Goal: Find specific page/section: Find specific page/section

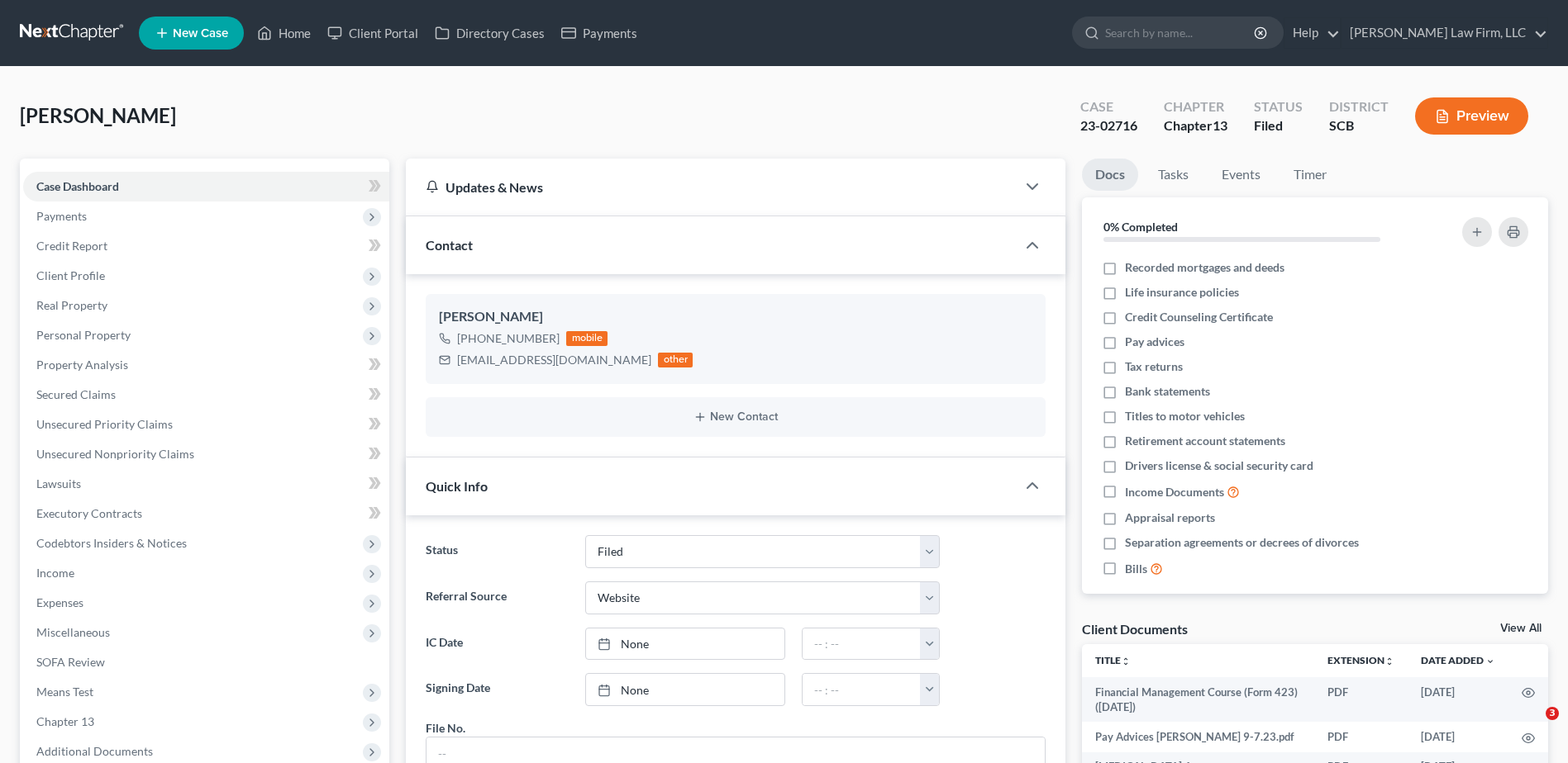
select select "2"
select select "3"
select select "0"
click at [1210, 33] on input "search" at bounding box center [1180, 32] width 151 height 30
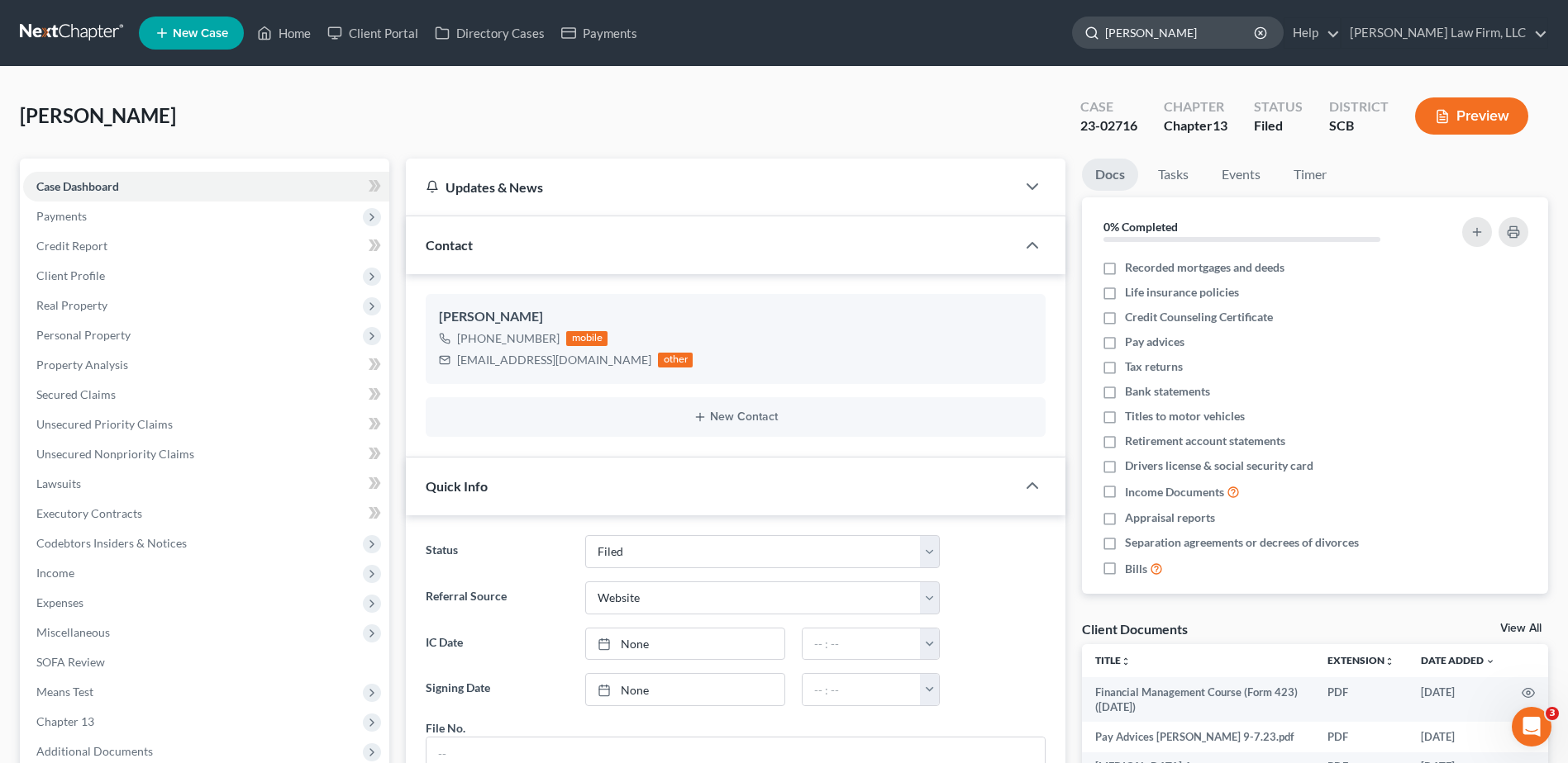
type input "[PERSON_NAME]"
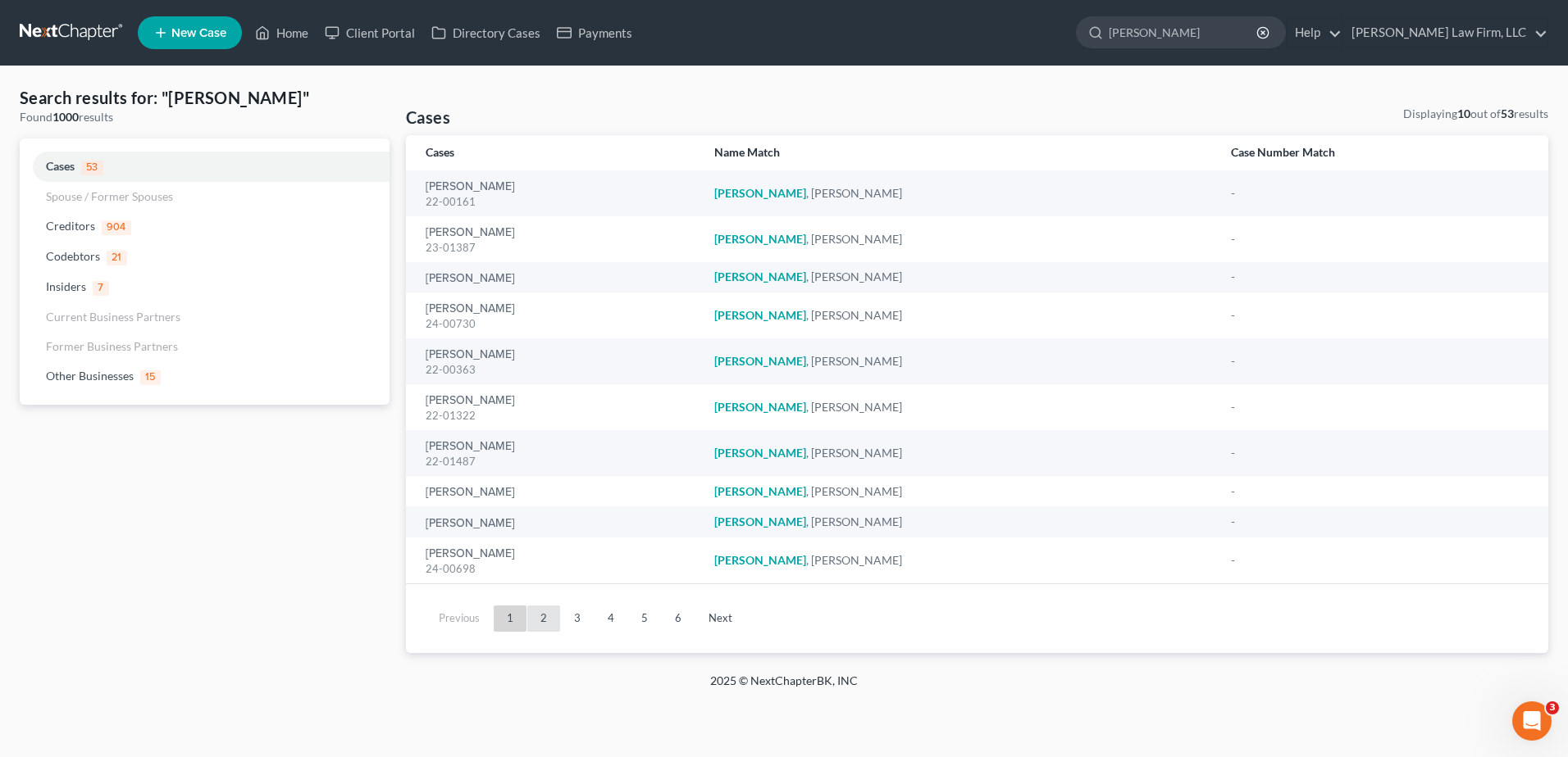
click at [541, 619] on link "2" at bounding box center [543, 619] width 33 height 27
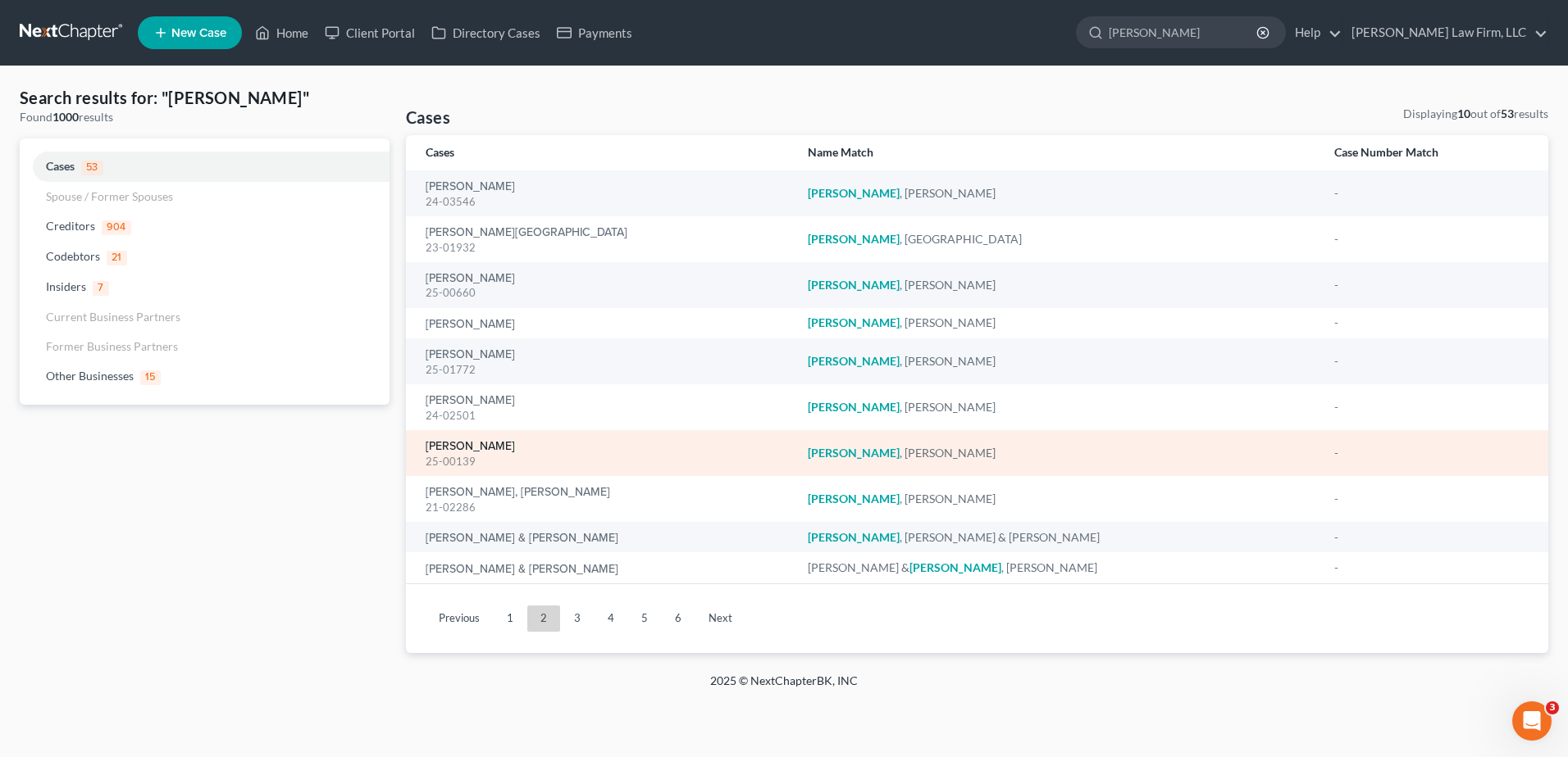
click at [477, 451] on link "[PERSON_NAME]" at bounding box center [470, 446] width 89 height 12
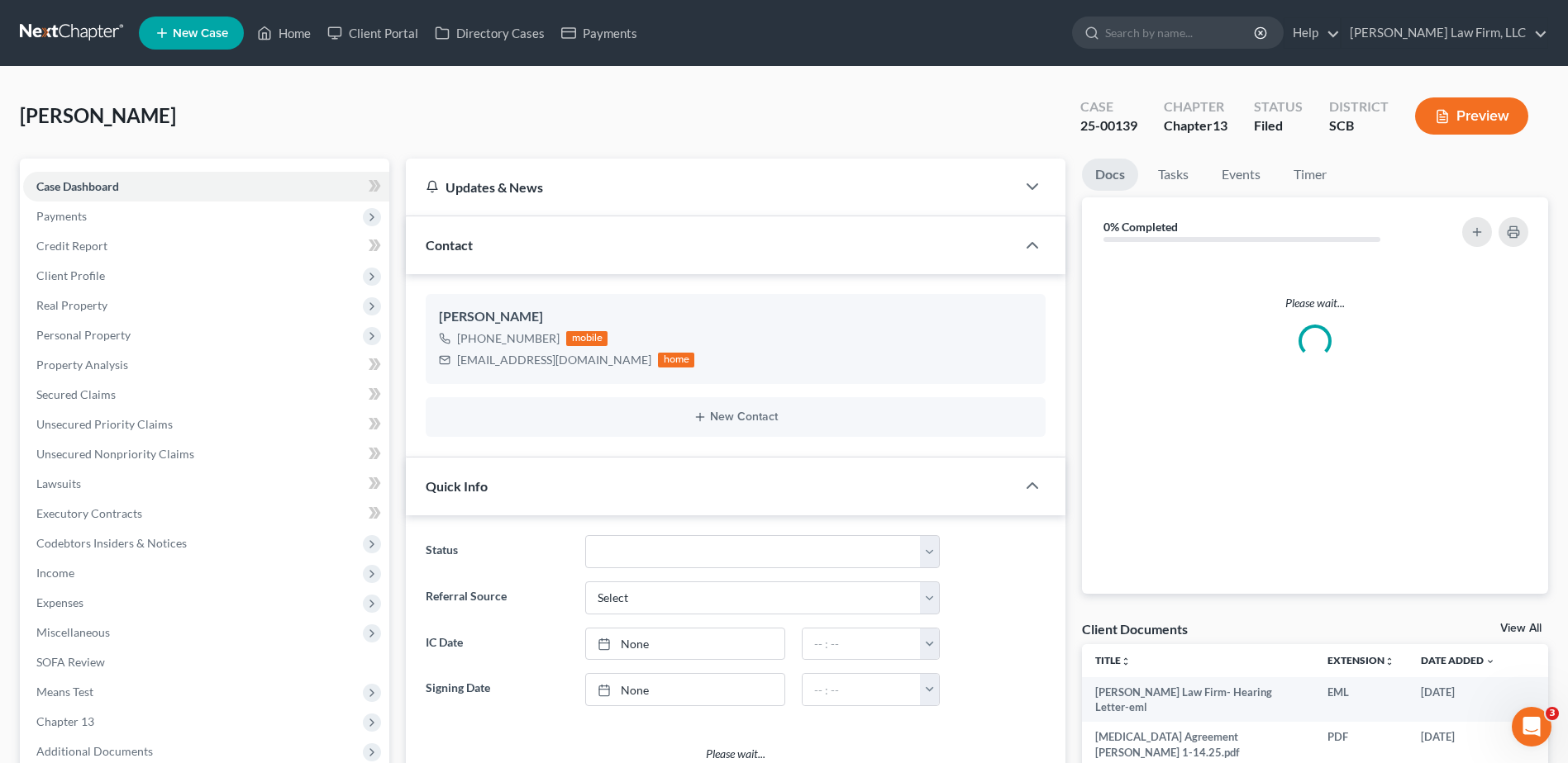
select select "3"
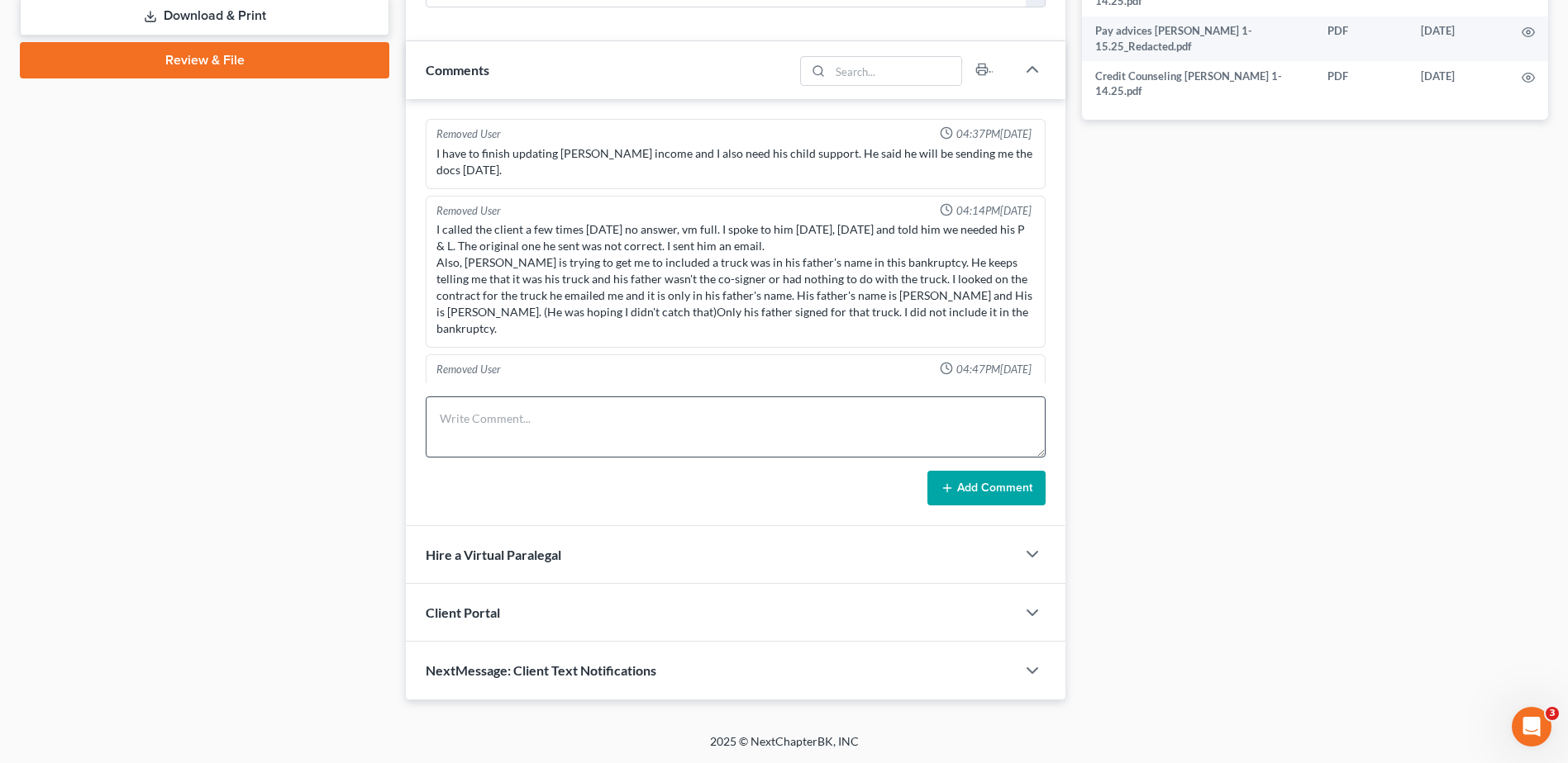
scroll to position [1829, 0]
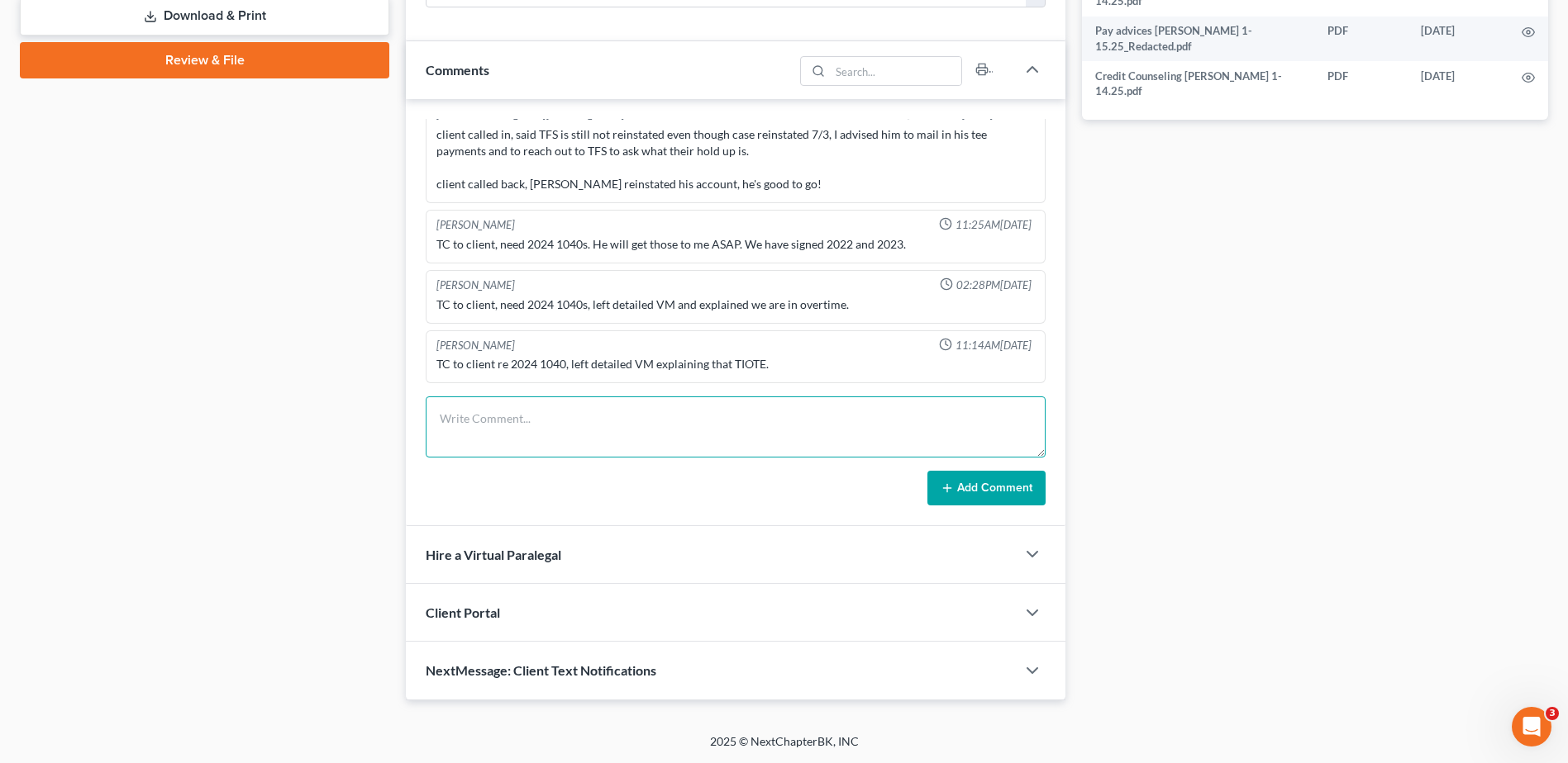
drag, startPoint x: 484, startPoint y: 444, endPoint x: 492, endPoint y: 427, distance: 18.8
click at [488, 438] on textarea at bounding box center [736, 427] width 620 height 62
click at [472, 416] on textarea "IRS AM POC. yay" at bounding box center [736, 427] width 620 height 62
type textarea "IRS Amended POC. yay"
drag, startPoint x: 1047, startPoint y: 485, endPoint x: 1003, endPoint y: 485, distance: 44.0
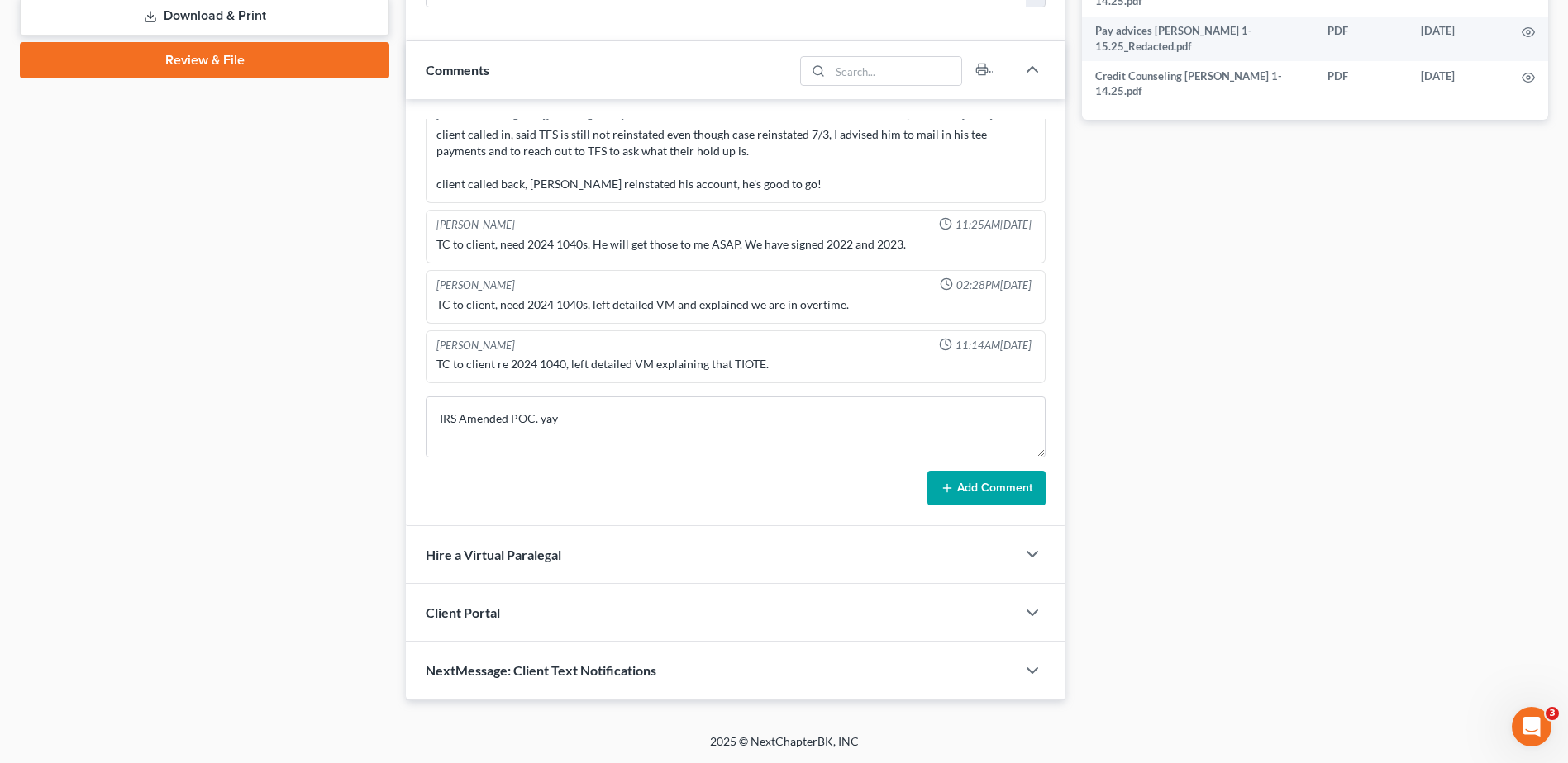
click at [1046, 485] on div "Removed User 04:37PM[DATE] I have to finish updating [PERSON_NAME] income and I…" at bounding box center [736, 312] width 660 height 427
click at [999, 485] on button "Add Comment" at bounding box center [987, 488] width 118 height 35
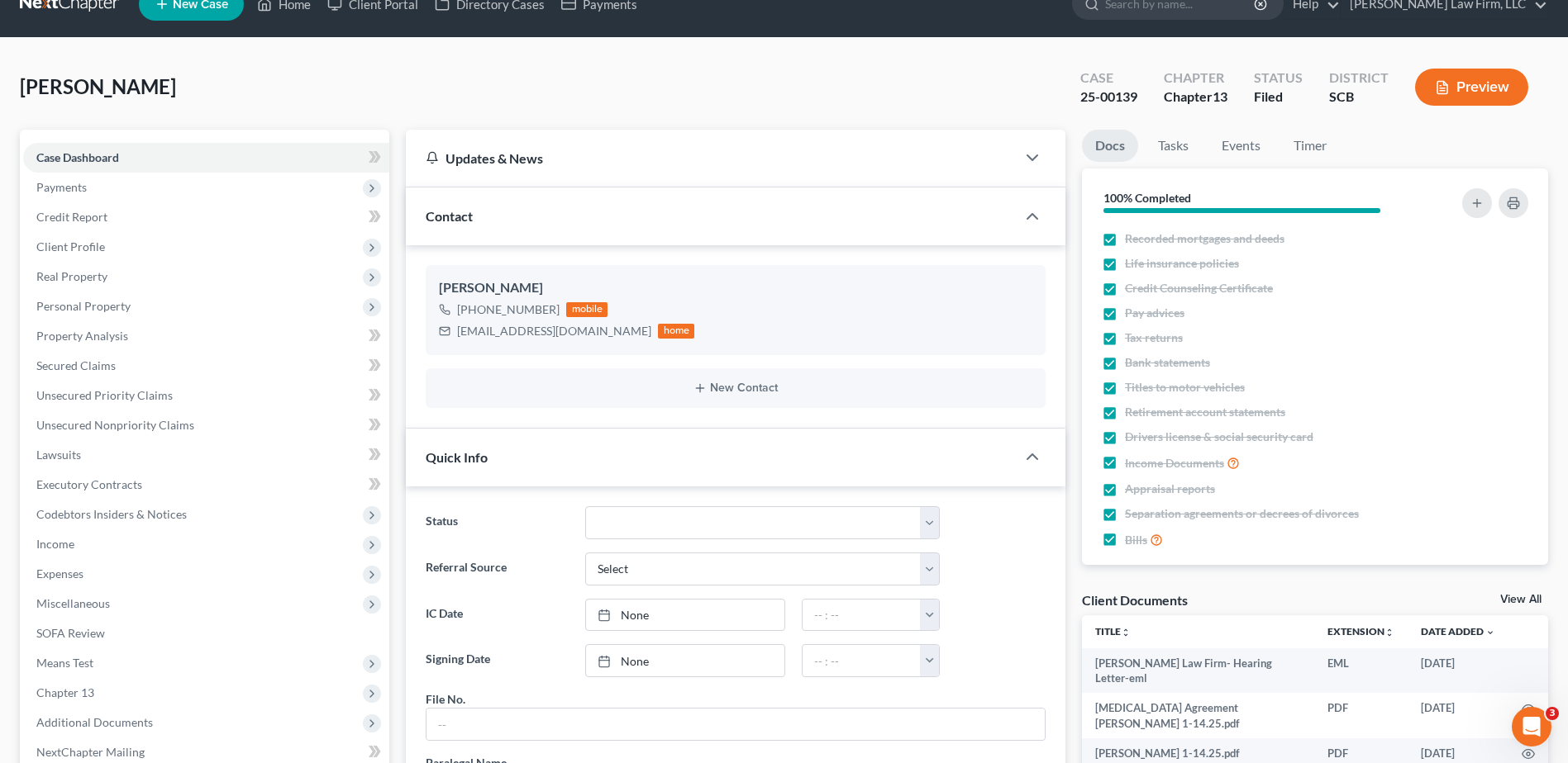
scroll to position [0, 0]
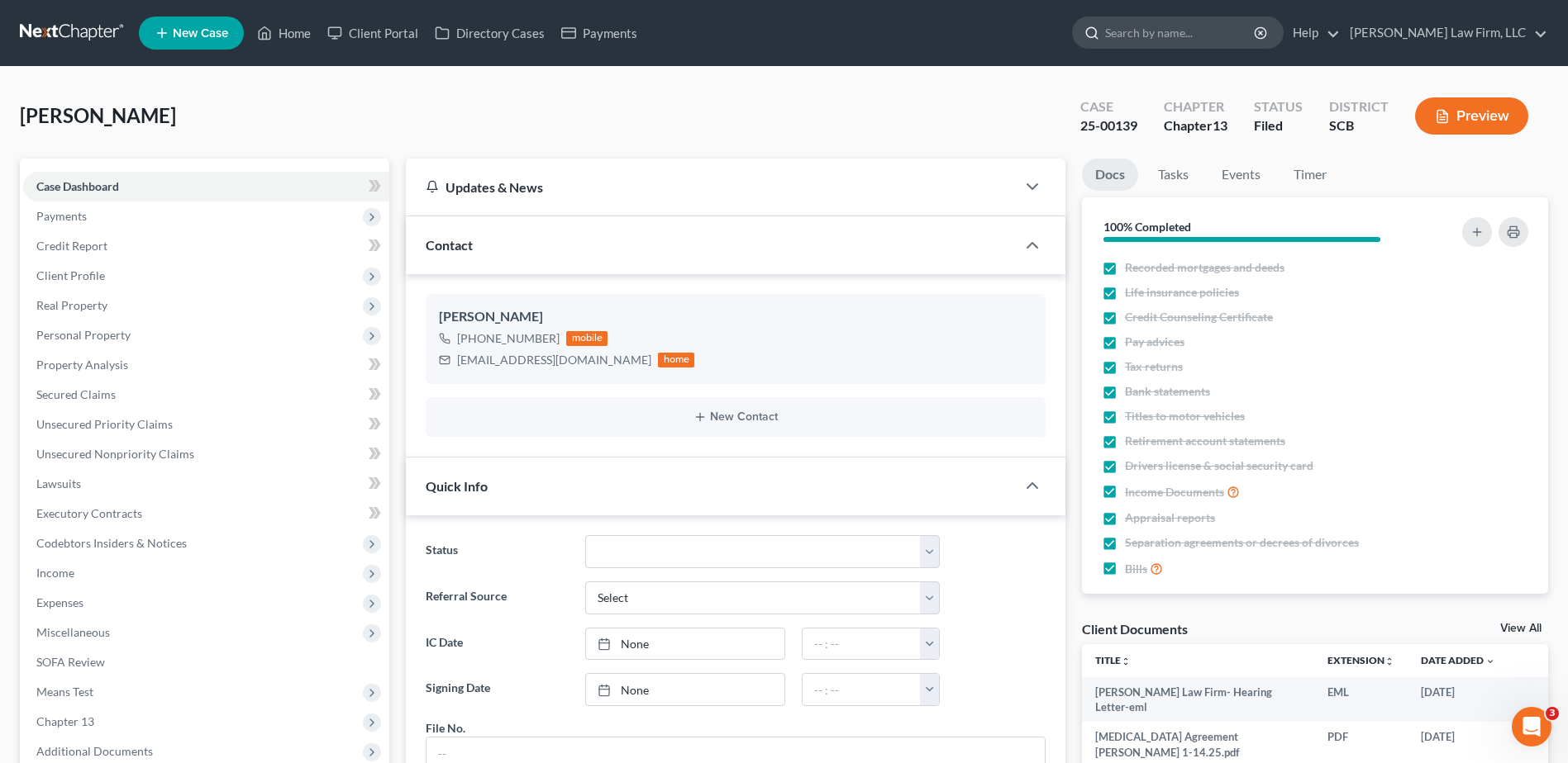
click at [1204, 29] on input "search" at bounding box center [1180, 32] width 151 height 30
type input "[PERSON_NAME]"
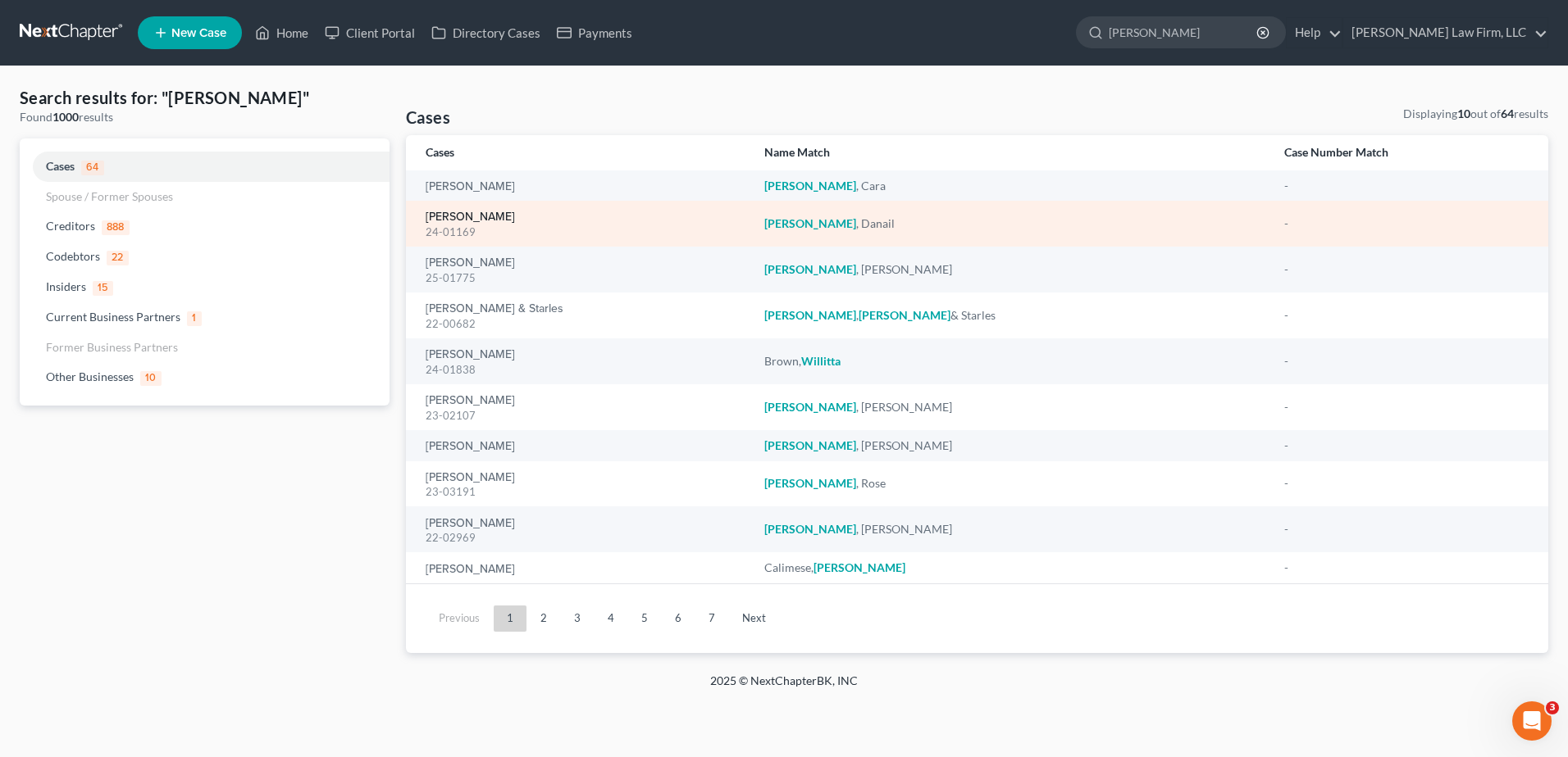
click at [473, 212] on link "[PERSON_NAME]" at bounding box center [470, 217] width 89 height 12
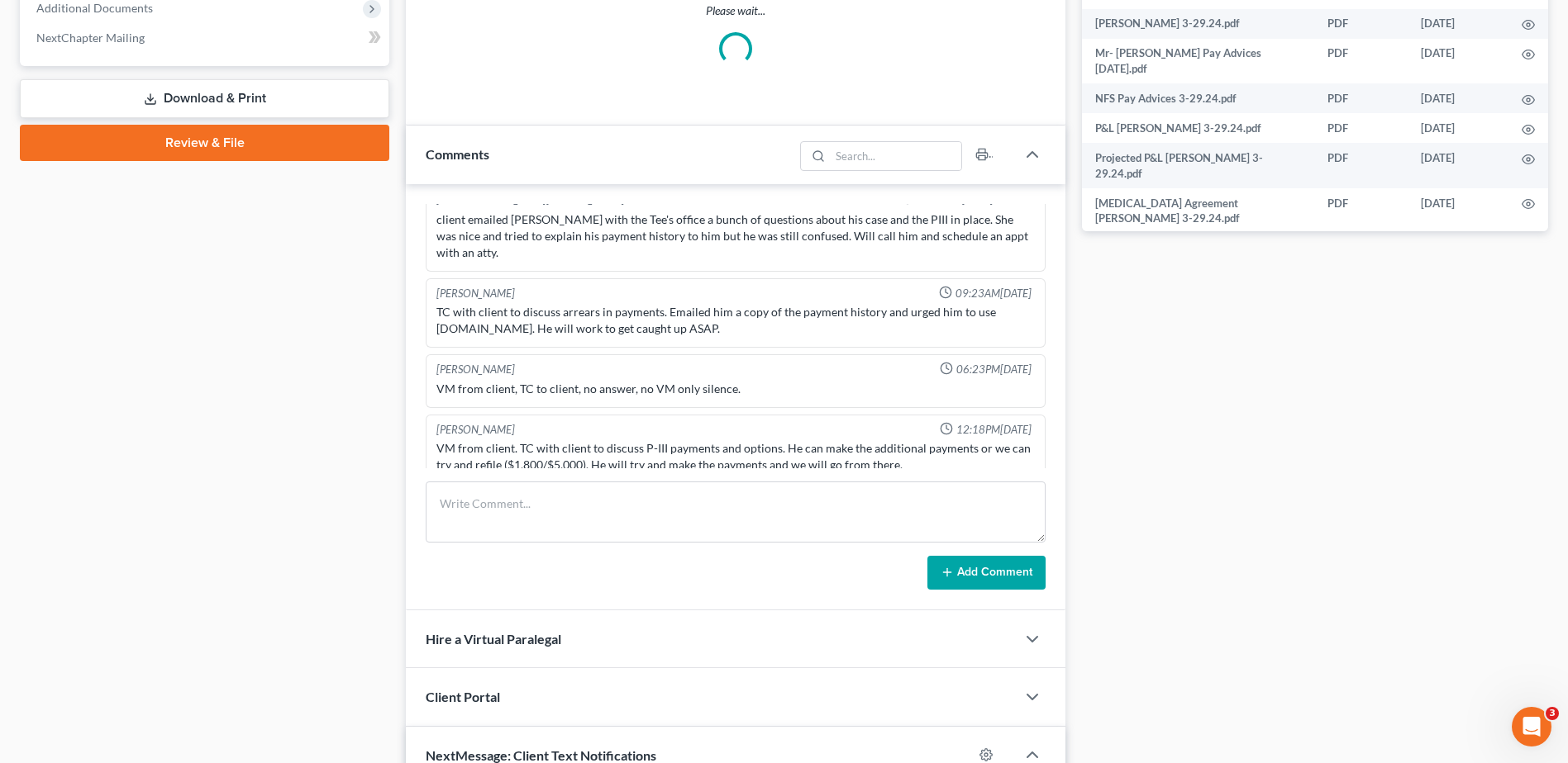
scroll to position [130, 0]
select select "3"
